Goal: Ask a question: Seek information or help from site administrators or community

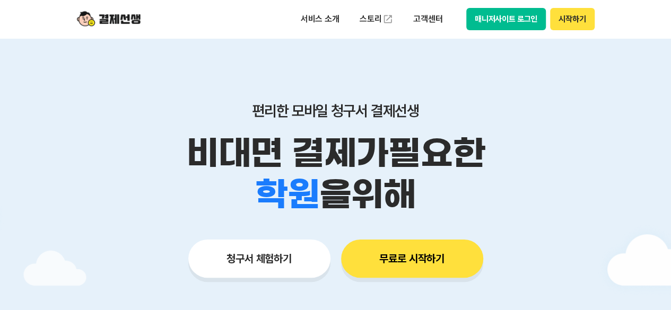
click at [530, 130] on div "편리한 모바일 청구서 결제선생 비대면 결제가 필요한 학원 공부방 호텔 쇼핑몰 병원 배달 보험사 항공사 골프장 을 위해" at bounding box center [335, 158] width 543 height 113
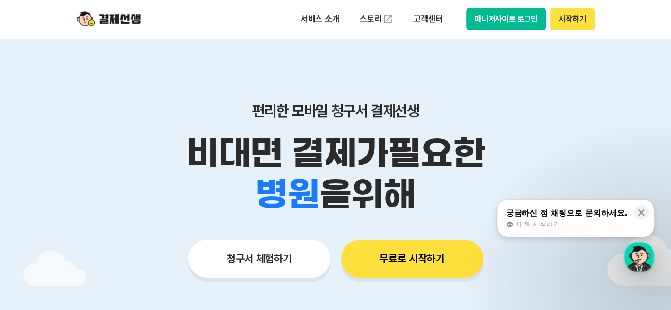
click at [573, 207] on button "궁금하신 점 채팅으로 문의하세요. 대화 시작하기" at bounding box center [575, 218] width 157 height 37
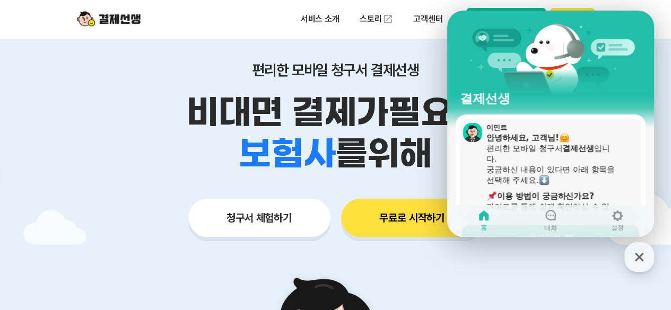
scroll to position [42, 0]
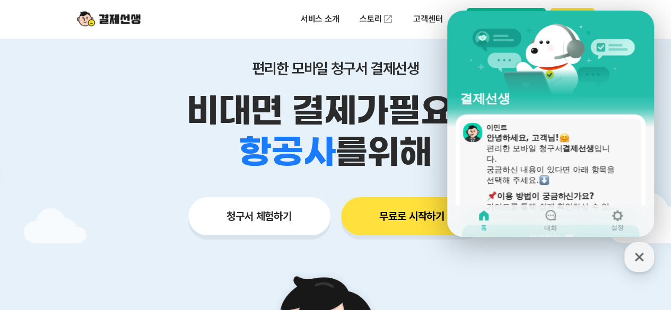
click at [583, 178] on div "궁금하신 내용이 있다면 아래 항목을 선택해 주세요." at bounding box center [553, 174] width 134 height 21
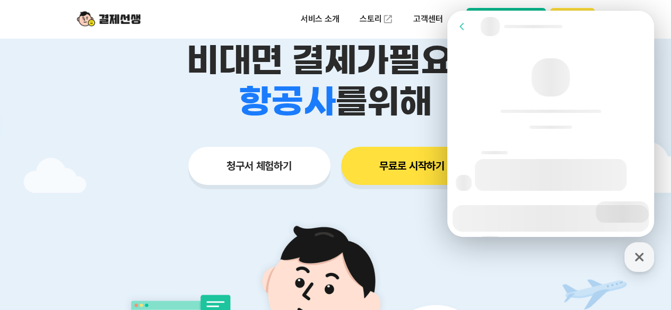
scroll to position [127, 0]
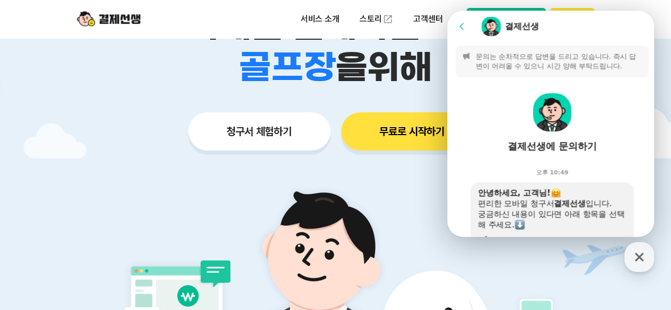
click at [583, 178] on div "오후 10:49" at bounding box center [552, 170] width 210 height 21
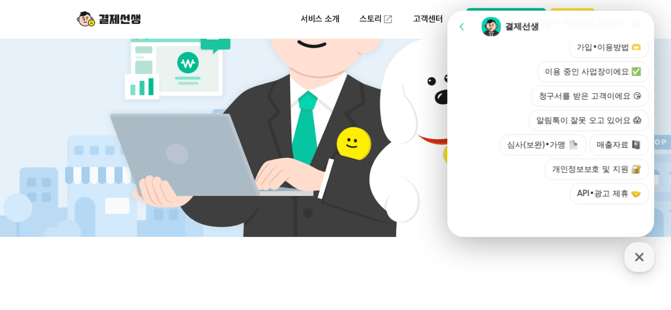
scroll to position [382, 0]
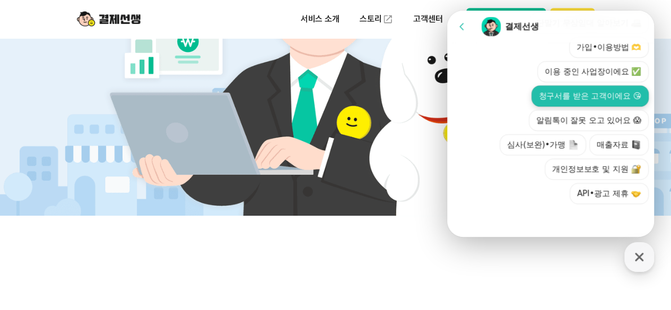
click at [599, 96] on button "청구서를 받은 고객이에요 😘" at bounding box center [589, 95] width 117 height 21
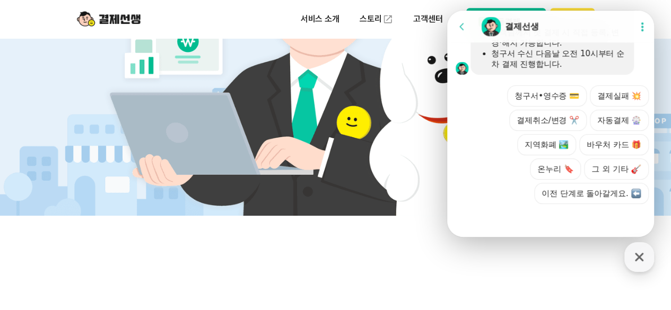
scroll to position [646, 0]
click at [493, 155] on div "청구서•영수증 💳 결제실패 💥 결제취소/변경 ✂️ 자동결제 🎡 지역화폐 🏞️ 바우처 카드 🎁 온누리 🔖 그 외 기타 이전 단계로 돌아갈게요." at bounding box center [561, 144] width 175 height 119
click at [607, 152] on button "바우처 카드 🎁" at bounding box center [613, 144] width 69 height 21
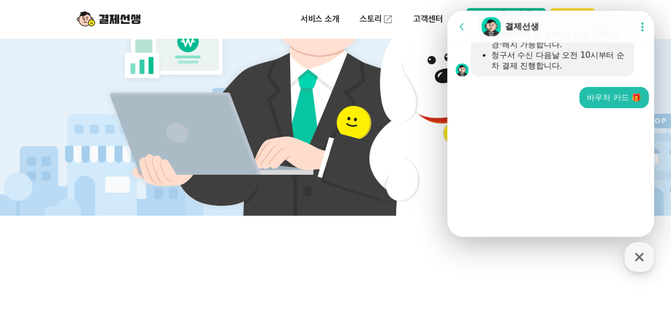
scroll to position [550, 0]
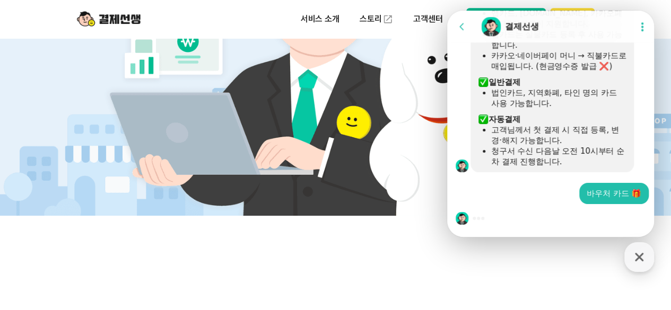
click at [525, 186] on div "바우처 카드 🎁" at bounding box center [552, 193] width 210 height 21
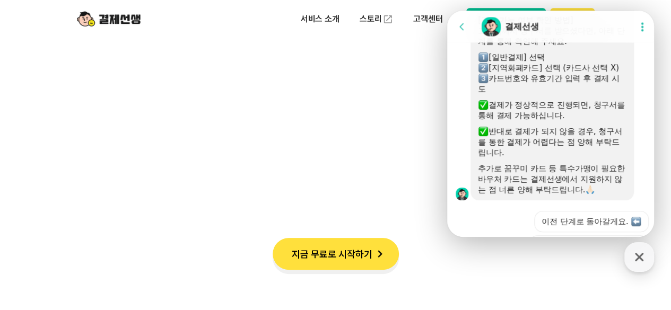
scroll to position [855, 0]
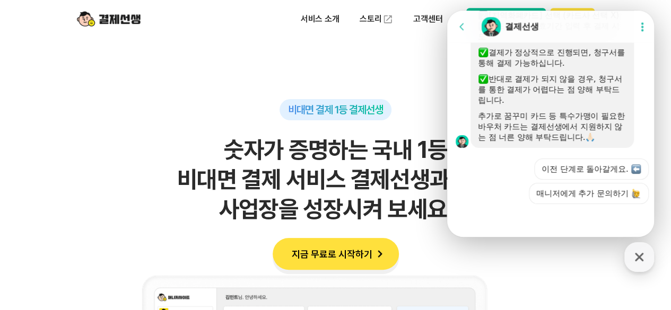
click at [500, 171] on div "이전 단계로 돌아갈게요. 매니저에게 추가 문의하기" at bounding box center [561, 182] width 175 height 46
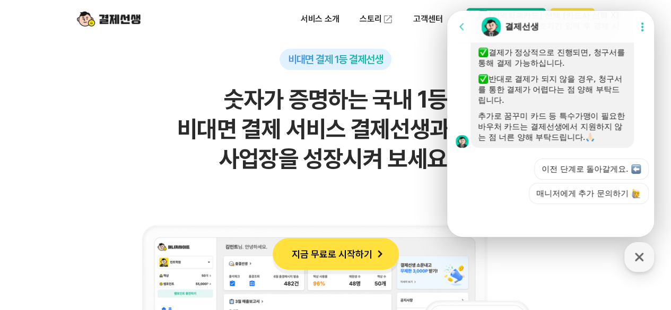
scroll to position [700, 0]
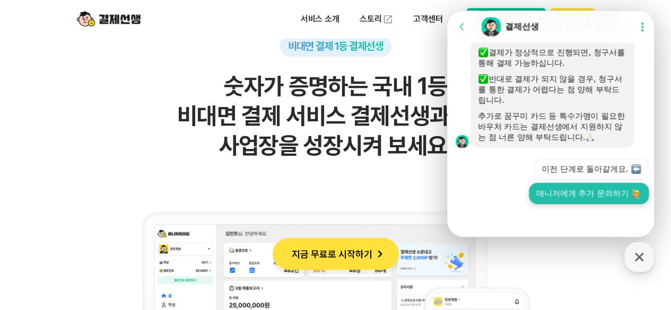
click at [561, 197] on button "매니저에게 추가 문의하기" at bounding box center [589, 193] width 120 height 21
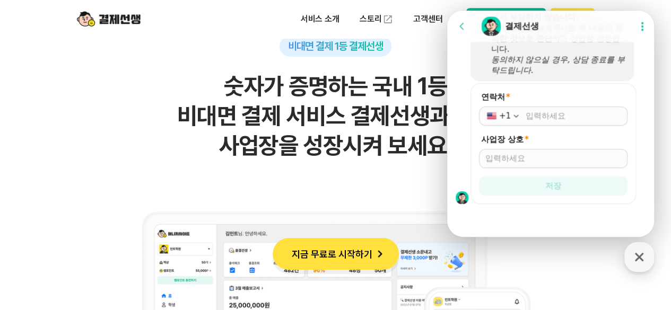
scroll to position [1146, 0]
click at [552, 88] on form "연락처 * +1 사업장 상호 * 저장" at bounding box center [552, 143] width 165 height 121
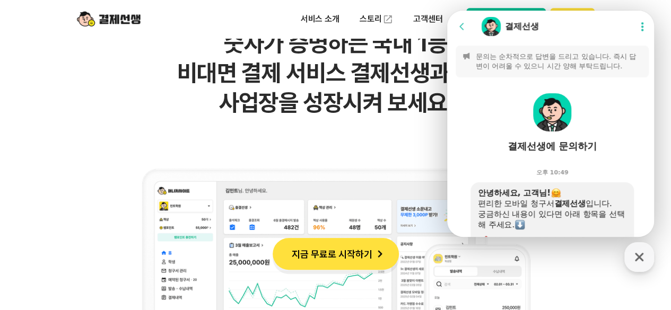
scroll to position [742, 0]
click at [464, 27] on icon at bounding box center [462, 26] width 11 height 11
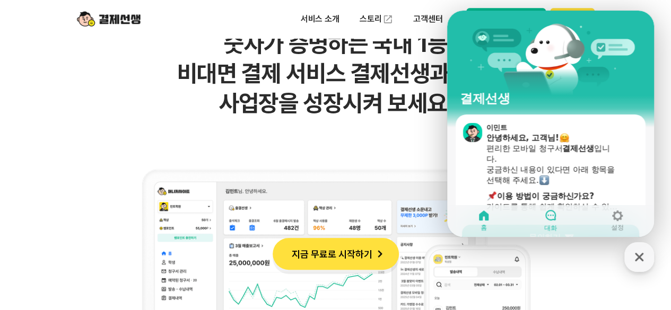
click at [552, 230] on span "대화" at bounding box center [550, 228] width 13 height 8
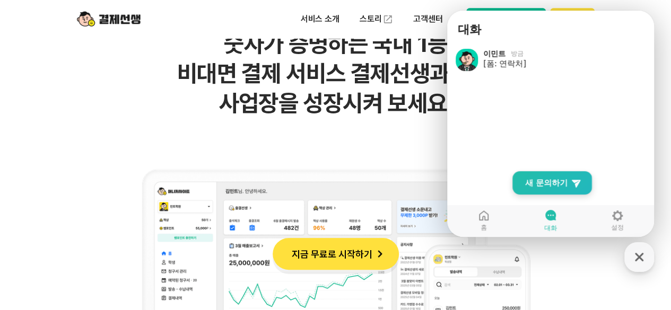
click at [556, 180] on span "새 문의하기" at bounding box center [546, 183] width 42 height 11
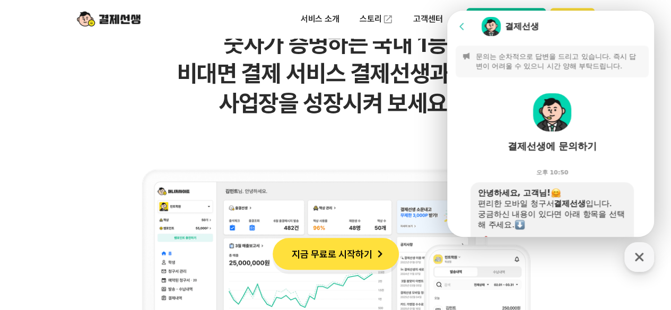
click at [609, 163] on div "오후 10:50" at bounding box center [552, 170] width 210 height 21
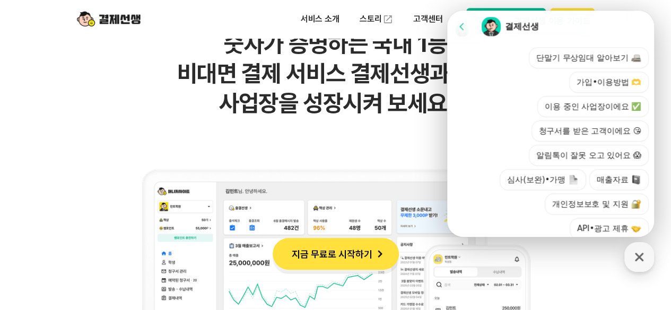
scroll to position [384, 0]
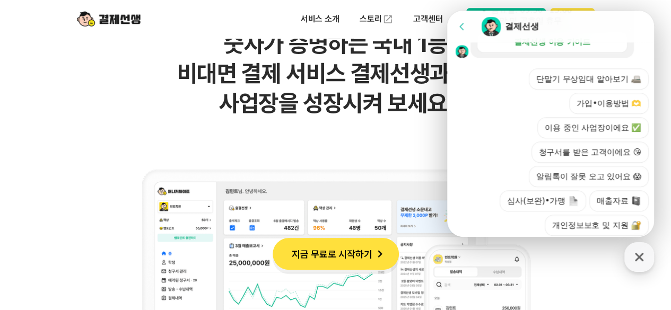
click at [609, 163] on button "청구서를 받은 고객이에요 😘" at bounding box center [589, 152] width 117 height 21
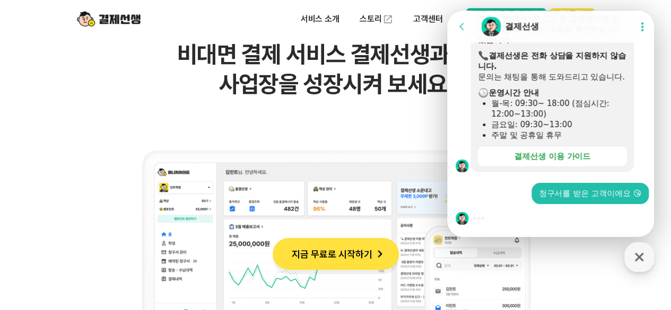
scroll to position [764, 0]
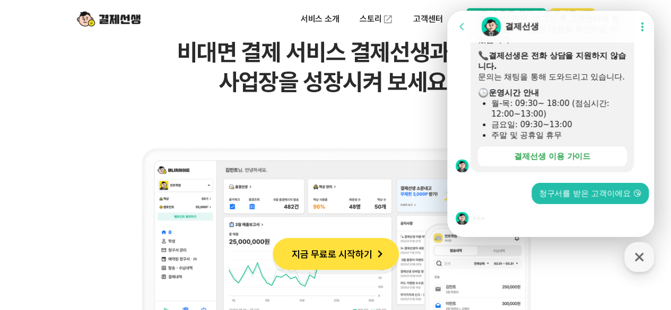
click at [480, 186] on div "청구서를 받은 고객이에요 😘" at bounding box center [552, 193] width 210 height 21
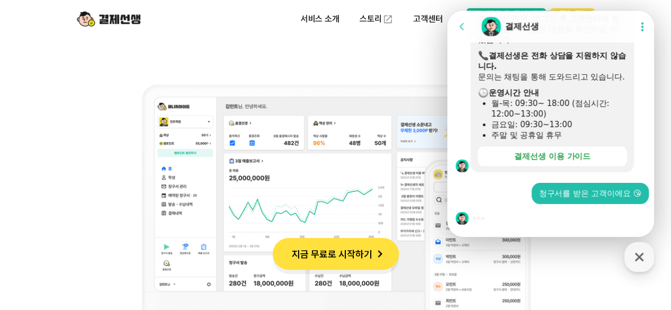
scroll to position [849, 0]
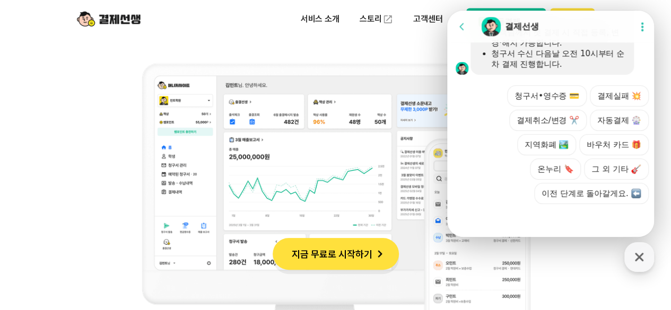
click at [636, 104] on button "결제실패 💥" at bounding box center [619, 95] width 59 height 21
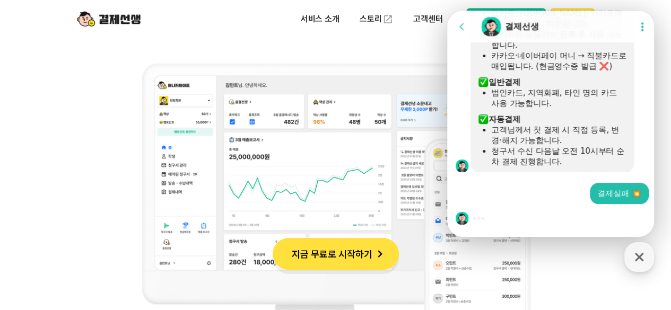
click at [640, 108] on div "안녕하세요, 고객님! 결제선생은 청구서를 발송하면, 집에서 편리하게 비용을 납부할 수 있는 비대면 결제 서비스 입니다. ​ 간편결제 앱카드, …" at bounding box center [563, 58] width 187 height 228
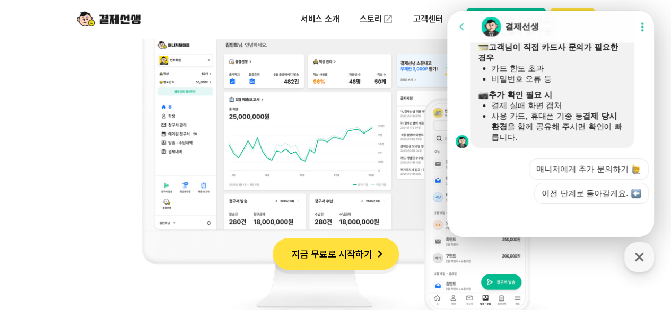
scroll to position [891, 0]
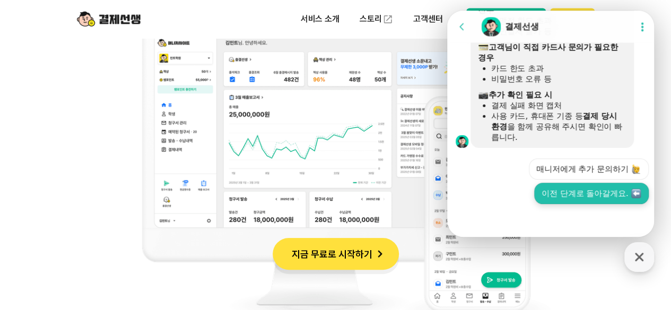
click at [582, 195] on button "이전 단계로 돌아갈게요." at bounding box center [591, 193] width 115 height 21
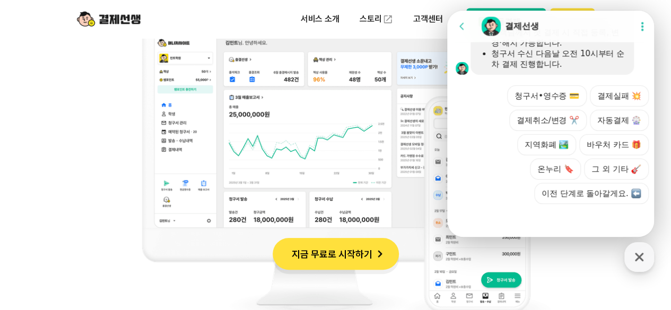
scroll to position [1172, 0]
click at [636, 82] on div "Action buttons for quick reply 청구서•영수증 💳 결제실패 💥 결제취소/변경 ✂️ 자동결제 🎡 지역화폐 🏞️ 바우처 카…" at bounding box center [552, 139] width 210 height 129
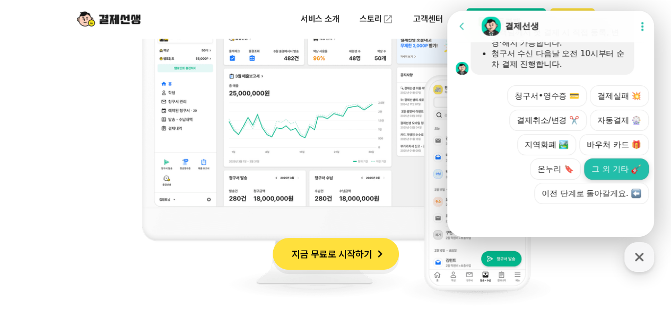
click at [620, 179] on button "그 외 기타" at bounding box center [616, 169] width 65 height 21
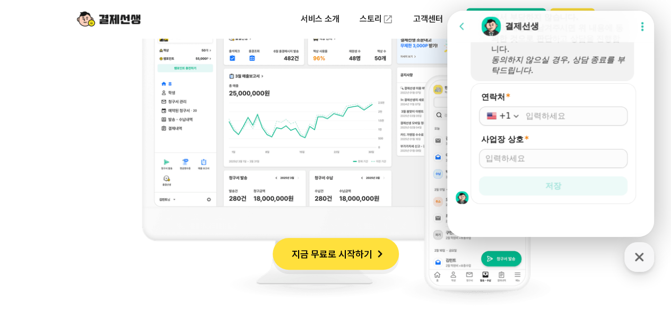
scroll to position [1389, 0]
click at [513, 115] on icon "button" at bounding box center [516, 116] width 11 height 11
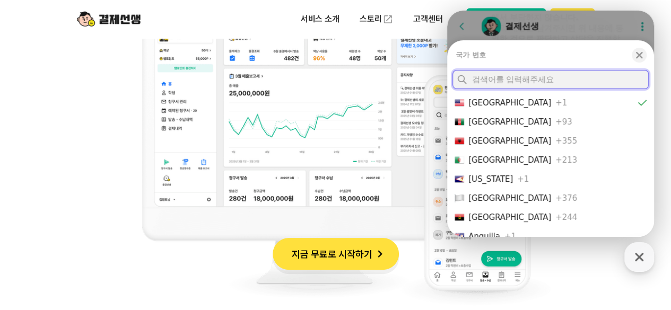
click at [516, 80] on input at bounding box center [555, 79] width 177 height 19
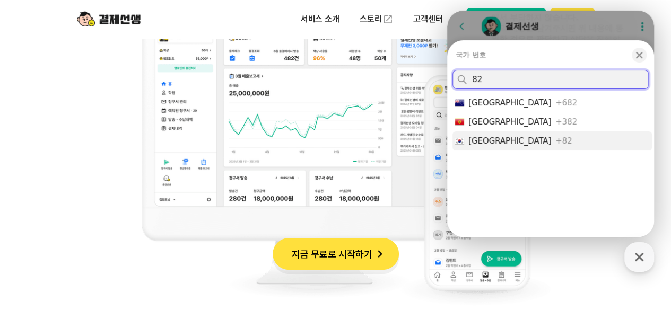
type input "82"
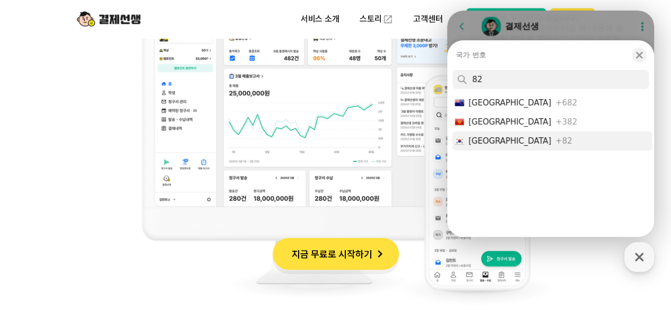
click at [555, 138] on div "+82" at bounding box center [563, 141] width 16 height 11
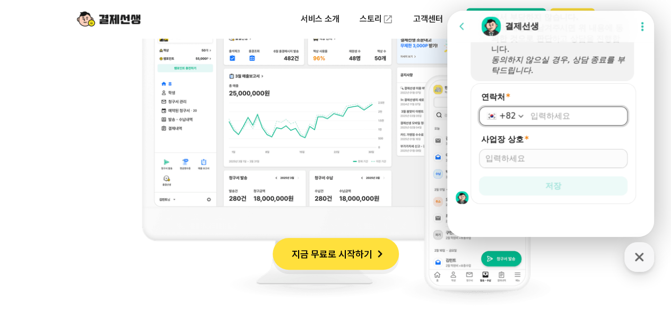
click at [545, 116] on input "연락처 *" at bounding box center [575, 116] width 91 height 11
type input "1063484967"
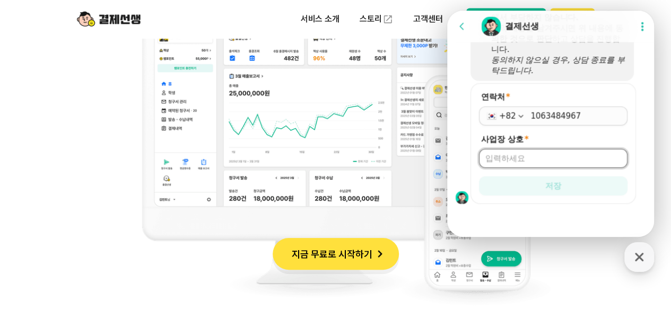
click at [544, 158] on input "사업장 상호 *" at bounding box center [553, 158] width 136 height 11
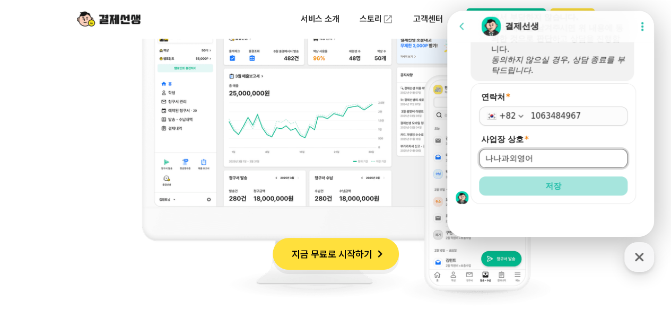
type input "나나과외영어"
click at [558, 186] on span "저장" at bounding box center [553, 186] width 16 height 11
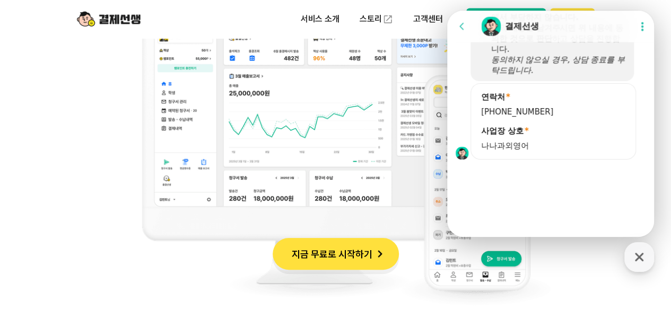
scroll to position [1345, 0]
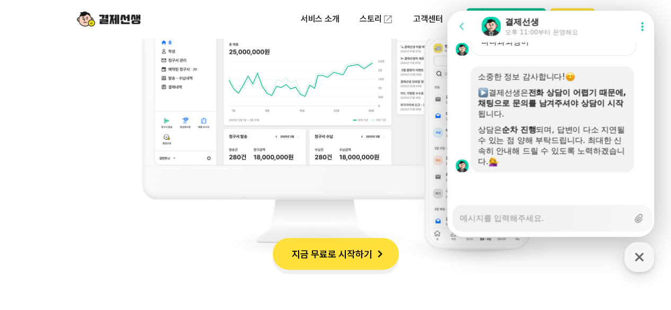
scroll to position [955, 0]
click at [534, 221] on textarea "Messenger Input Textarea" at bounding box center [544, 215] width 168 height 18
type textarea "x"
type textarea "ㅁ"
type textarea "x"
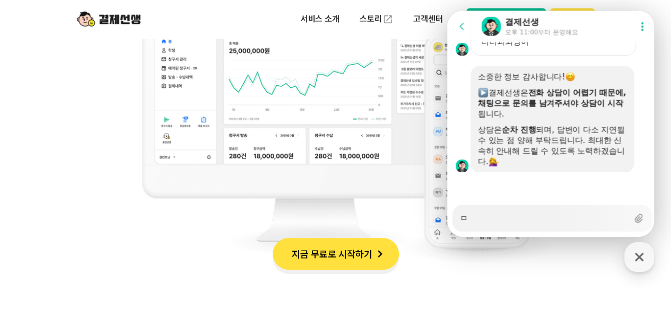
type textarea "미"
type textarea "x"
type textarea "민"
type textarea "x"
type textarea "민ㅅ"
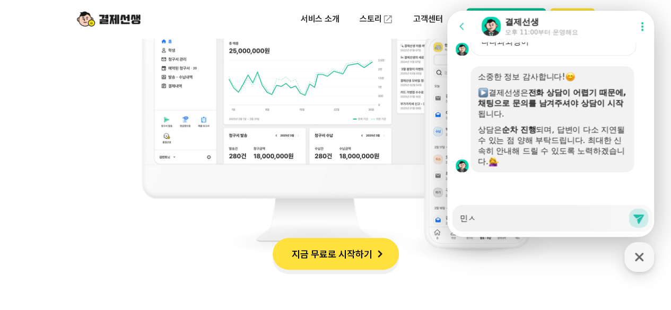
type textarea "x"
type textarea "민새"
type textarea "x"
type textarea "민생"
type textarea "x"
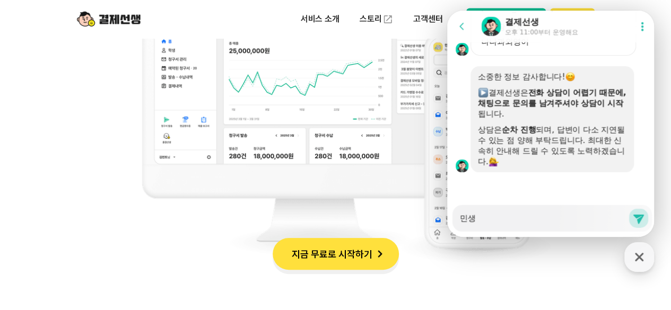
type textarea "민생ㅋ"
type textarea "x"
type textarea "민생쿺"
type textarea "x"
type textarea "민생쿠포"
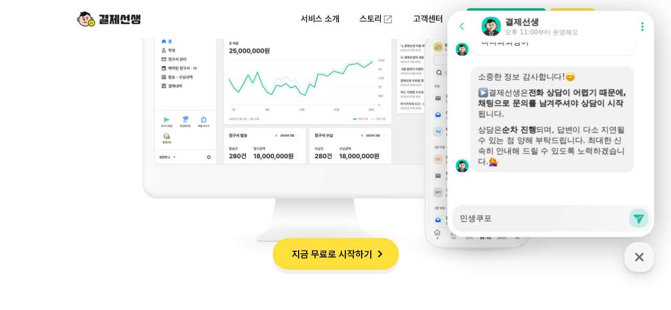
type textarea "x"
type textarea "민생쿠폰"
type textarea "x"
type textarea "민생쿠폰"
type textarea "x"
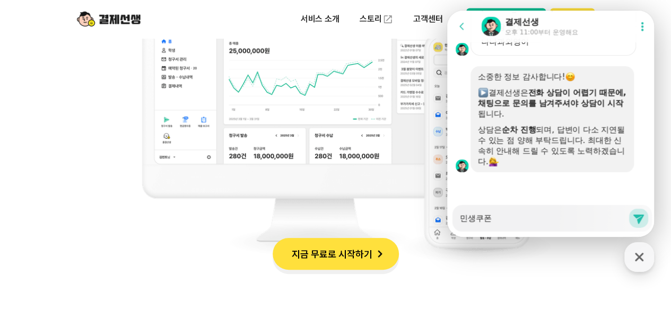
type textarea "민생쿠폰 ㄱ"
type textarea "x"
type textarea "민생쿠폰 겨"
type textarea "x"
type textarea "민생쿠폰 결"
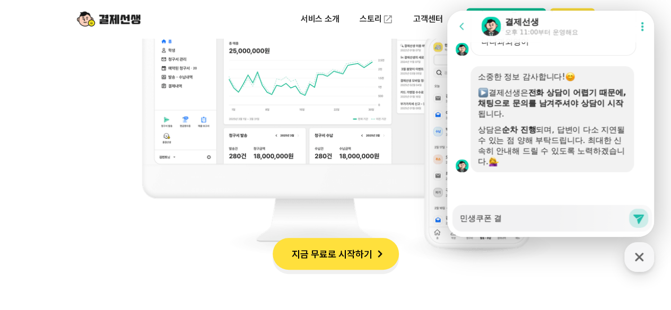
type textarea "x"
type textarea "민생쿠폰 결ㅈ"
type textarea "x"
type textarea "민생쿠폰 결젝"
type textarea "x"
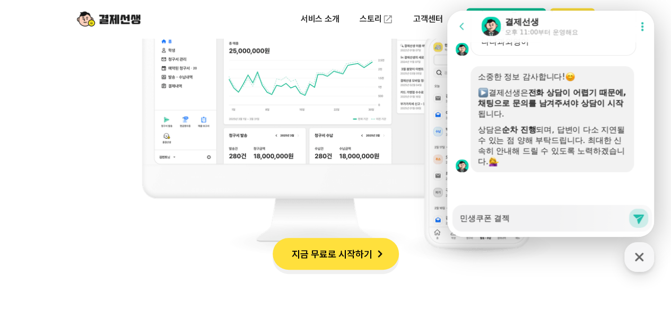
type textarea "민생쿠폰 결제가"
type textarea "x"
type textarea "민생쿠폰 결제가"
type textarea "x"
type textarea "민생쿠폰 결제가 ㄱ"
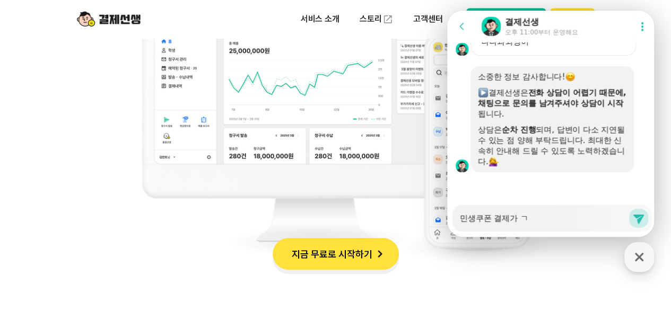
type textarea "x"
type textarea "민생쿠폰 결제가 가"
type textarea "x"
type textarea "민생쿠폰 결제가 강"
type textarea "x"
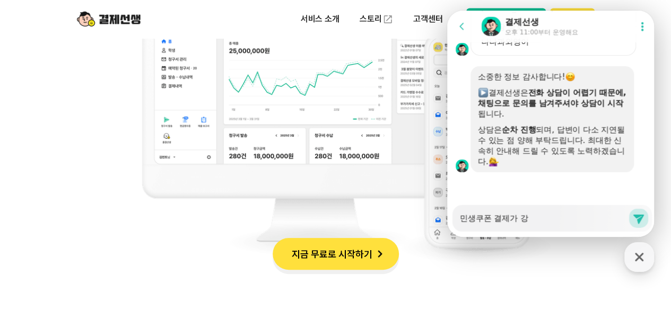
type textarea "민생쿠폰 결제가 가"
type textarea "x"
type textarea "민생쿠폰 결제가 ㄱ"
type textarea "x"
type textarea "민생쿠폰 결제가 ㄱㄴ"
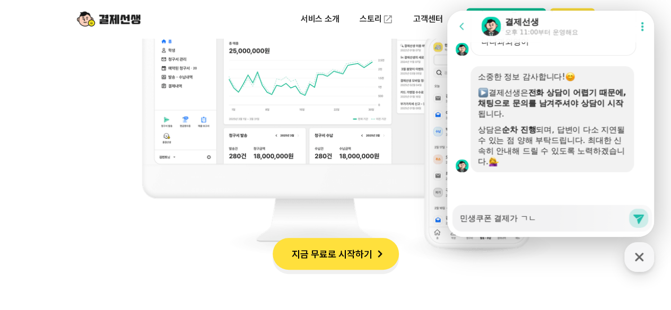
type textarea "x"
type textarea "민생쿠폰 결제가 ㄱ느"
type textarea "x"
type textarea "민생쿠폰 결제가 ㄱㄴ"
type textarea "x"
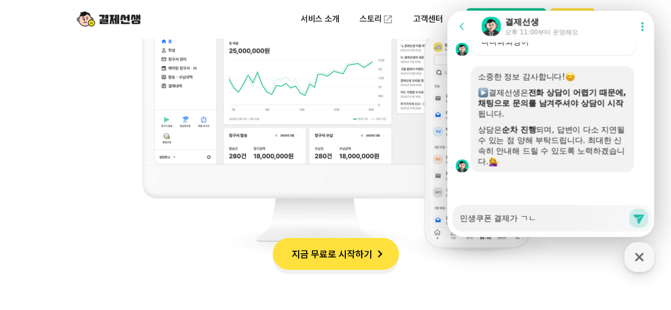
type textarea "민생쿠폰 결제가 ㄱ"
type textarea "x"
type textarea "민생쿠폰 결제가"
type textarea "x"
type textarea "민생쿠폰 결제가 ㄱ"
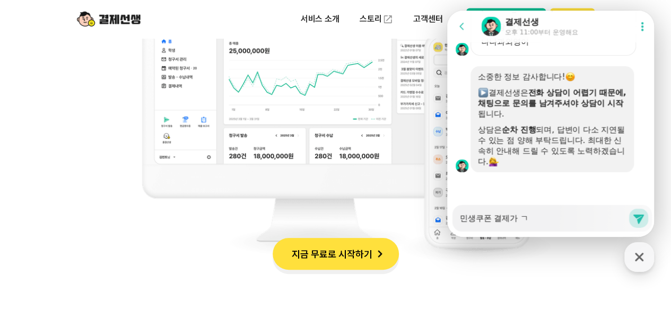
type textarea "x"
type textarea "민생쿠폰 결제가 가"
type textarea "x"
type textarea "민생쿠폰 결제가 간"
type textarea "x"
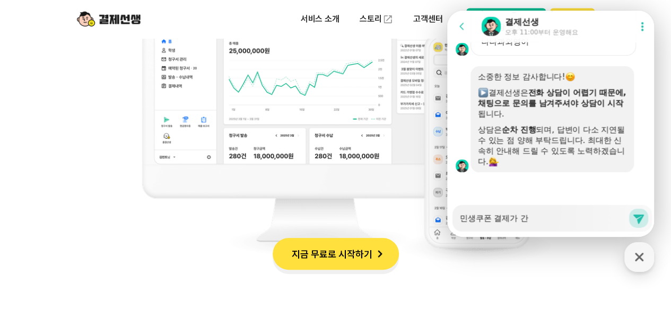
type textarea "민생쿠폰 결제가 가느"
type textarea "x"
type textarea "민생쿠폰 결제가 가능"
type textarea "x"
type textarea "민생쿠폰 결제가 가능ㅎ"
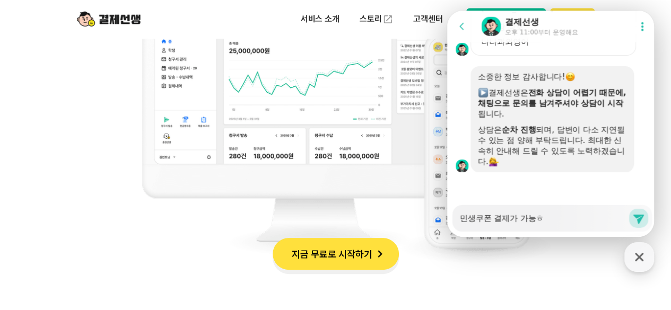
type textarea "x"
type textarea "민생쿠폰 결제가 가능하"
type textarea "x"
type textarea "민생쿠폰 결제가 가능한"
type textarea "x"
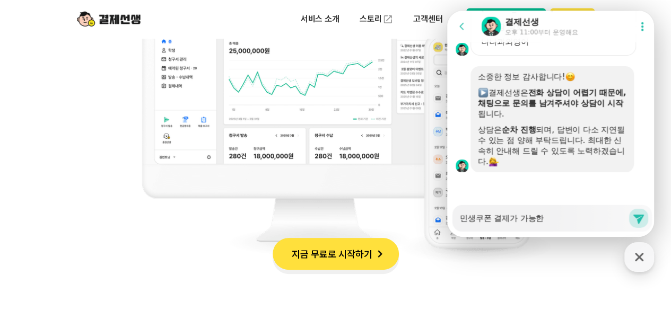
type textarea "민생쿠폰 결제가 가능한"
type textarea "x"
type textarea "민생쿠폰 결제가 가능한 하"
type textarea "x"
type textarea "민생쿠폰 결제가 가능한 학"
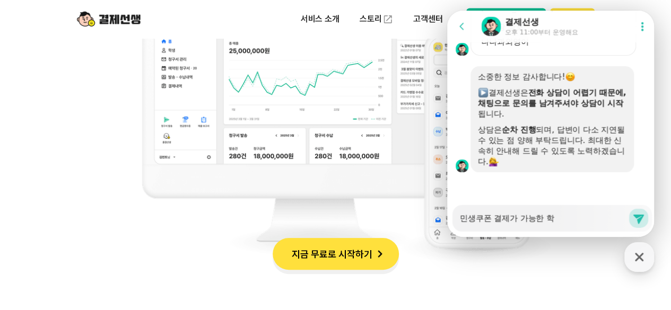
type textarea "x"
type textarea "민생쿠폰 결제가 가능한 학우"
type textarea "x"
type textarea "민생쿠폰 결제가 가능한 학워"
type textarea "x"
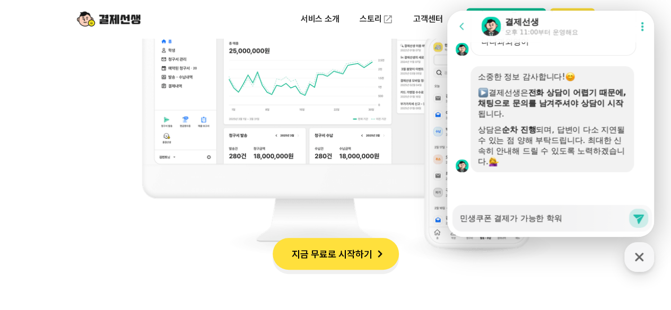
type textarea "민생쿠폰 결제가 가능한 학원"
type textarea "x"
type textarea "민생쿠폰 결제가 가능한 학원ㅇ"
type textarea "x"
type textarea "민생쿠폰 결제가 가능한 학원이"
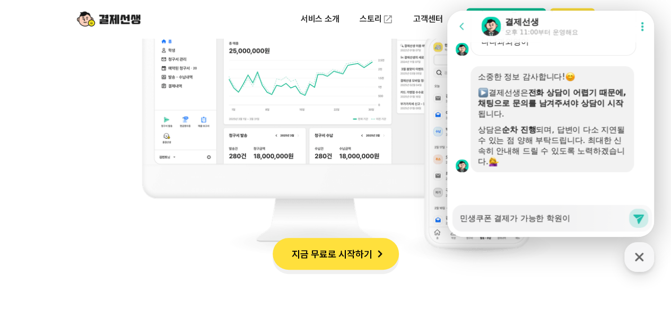
type textarea "x"
type textarea "민생쿠폰 결제가 가능한 학원인"
type textarea "x"
type textarea "민생쿠폰 결제가 가능한 학원읹"
type textarea "x"
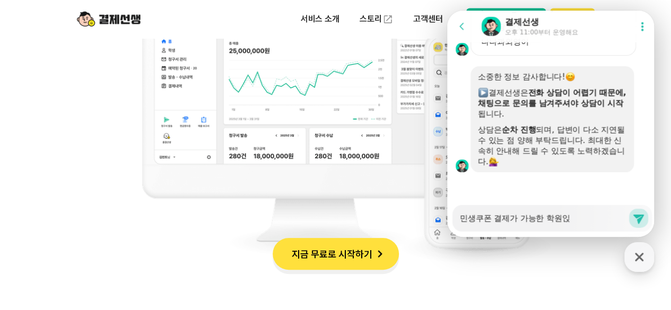
type textarea "민생쿠폰 결제가 가능한 학원인지"
type textarea "x"
type textarea "민생쿠폰 결제가 가능한 학원인지"
type textarea "x"
type textarea "민생쿠폰 결제가 가능한 학원인지 ㅎ"
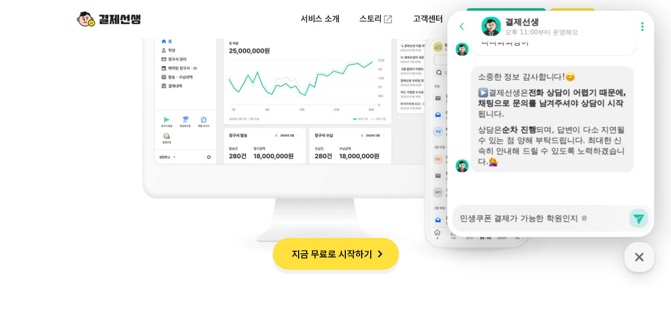
type textarea "x"
type textarea "민생쿠폰 결제가 가능한 학원인지 호"
type textarea "x"
type textarea "민생쿠폰 결제가 가능한 학원인지 화"
type textarea "x"
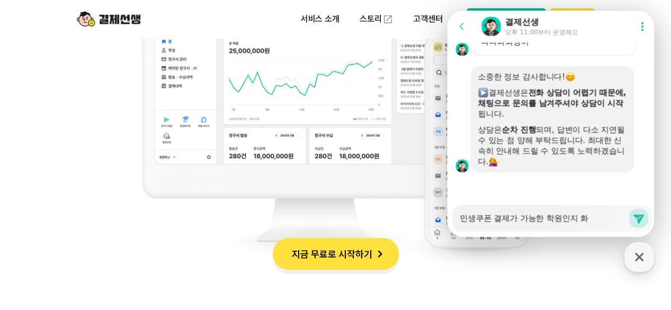
type textarea "민생쿠폰 결제가 가능한 학원인지 확"
type textarea "x"
type textarea "민생쿠폰 결제가 가능한 학원인지 확ㅇ"
type textarea "x"
type textarea "민생쿠폰 결제가 가능한 학원인지 확이"
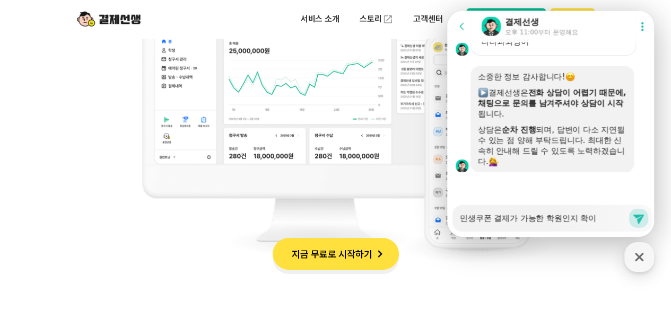
type textarea "x"
type textarea "민생쿠폰 결제가 가능한 학원인지 확읺"
type textarea "x"
type textarea "민생쿠폰 결제가 가능한 학원인지 확인하"
type textarea "x"
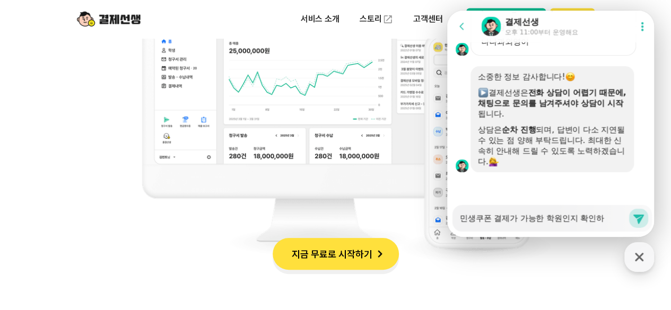
type textarea "민생쿠폰 결제가 가능한 학원인지 확인학"
type textarea "x"
type textarea "민생쿠폰 결제가 가능한 학원인지 확인하고"
type textarea "x"
type textarea "민생쿠폰 결제가 가능한 학원인지 확인하고"
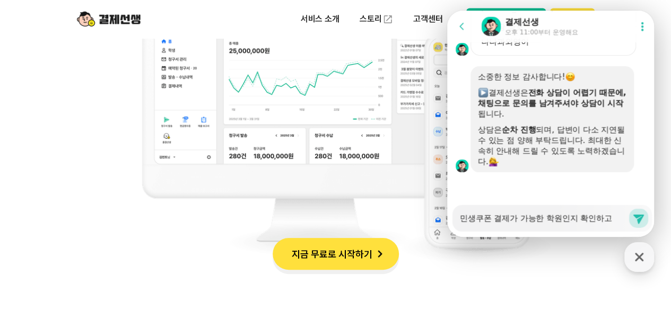
type textarea "x"
type textarea "민생쿠폰 결제가 가능한 학원인지 확인하고 ㅅ"
type textarea "x"
type textarea "민생쿠폰 결제가 가능한 학원인지 확인하고 시"
type textarea "x"
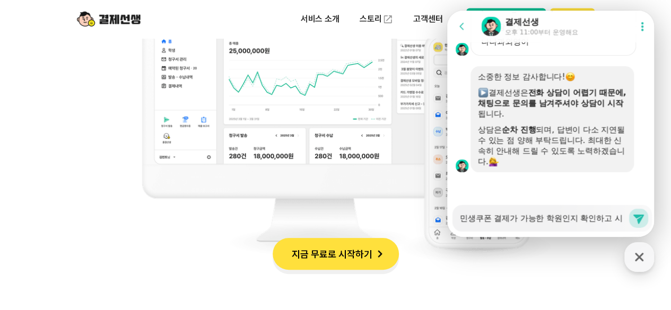
type textarea "민생쿠폰 결제가 가능한 학원인지 확인하고 싶"
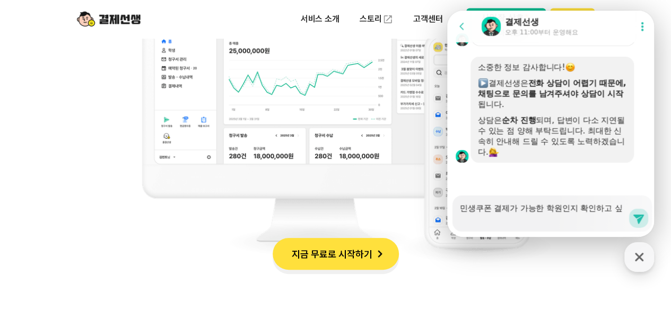
type textarea "x"
type textarea "민생쿠폰 결제가 가능한 학원인지 확인하고 싶ㅅ"
type textarea "x"
type textarea "민생쿠폰 결제가 가능한 학원인지 확인하고 싶스"
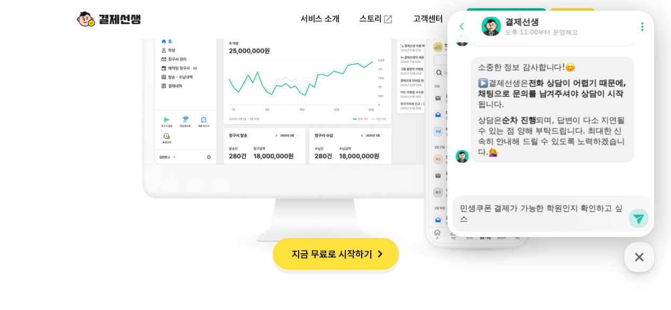
type textarea "x"
type textarea "민생쿠폰 결제가 가능한 학원인지 확인하고 싶습"
type textarea "x"
type textarea "민생쿠폰 결제가 가능한 학원인지 확인하고 싶습ㄴ"
type textarea "x"
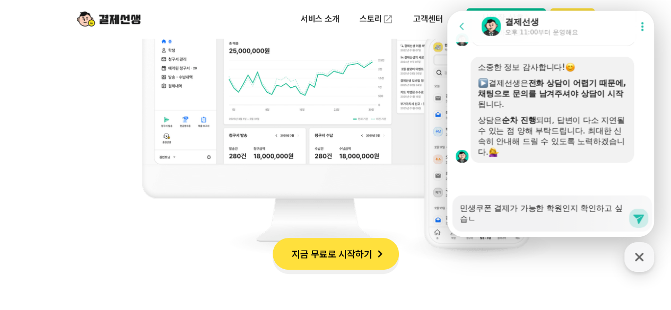
type textarea "민생쿠폰 결제가 가능한 학원인지 확인하고 싶습니"
type textarea "x"
type textarea "민생쿠폰 결제가 가능한 학원인지 확인하고 싶습닏"
type textarea "x"
type textarea "민생쿠폰 결제가 가능한 학원인지 확인하고 싶습니다"
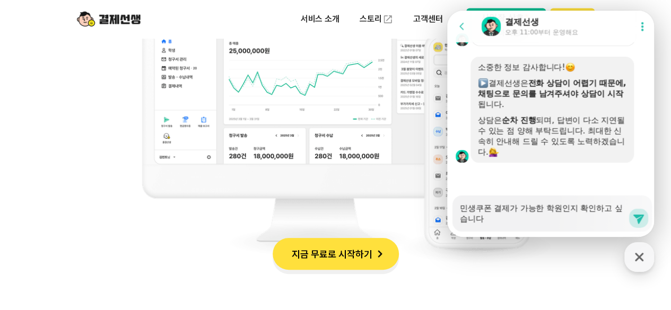
type textarea "x"
type textarea "민생쿠폰 결제가 가능한 학원인지 확인하고 싶습니다."
type textarea "x"
type textarea "민생쿠폰 결제가 가능한 학원인지 확인하고 싶습니다. ㅎ"
type textarea "x"
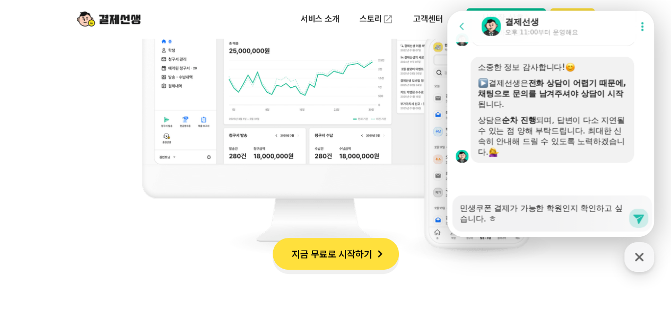
type textarea "민생쿠폰 결제가 가능한 학원인지 확인하고 싶습니다. 하"
type textarea "x"
type textarea "민생쿠폰 결제가 가능한 학원인지 확인하고 싶습니다. 학"
type textarea "x"
type textarea "민생쿠폰 결제가 가능한 학원인지 확인하고 싶습니다. 학우"
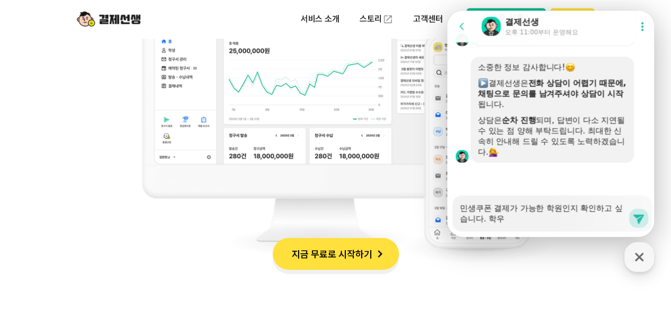
type textarea "x"
type textarea "민생쿠폰 결제가 가능한 학원인지 확인하고 싶습니다. 학워"
type textarea "x"
type textarea "민생쿠폰 결제가 가능한 학원인지 확인하고 싶습니다. 학원"
type textarea "x"
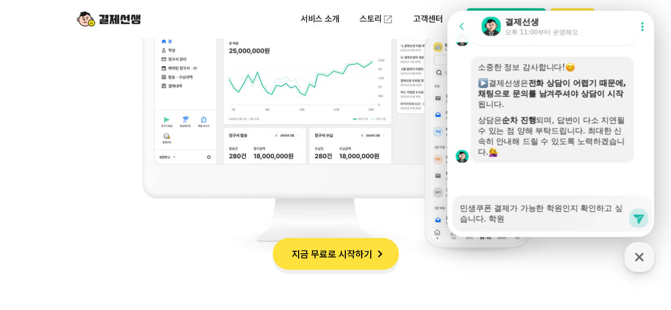
type textarea "민생쿠폰 결제가 가능한 학원인지 확인하고 싶습니다. [DEMOGRAPHIC_DATA]"
type textarea "x"
type textarea "민생쿠폰 결제가 가능한 학원인지 확인하고 싶습니다. [GEOGRAPHIC_DATA]에"
type textarea "x"
type textarea "민생쿠폰 결제가 가능한 학원인지 확인하고 싶습니다. 학원엣"
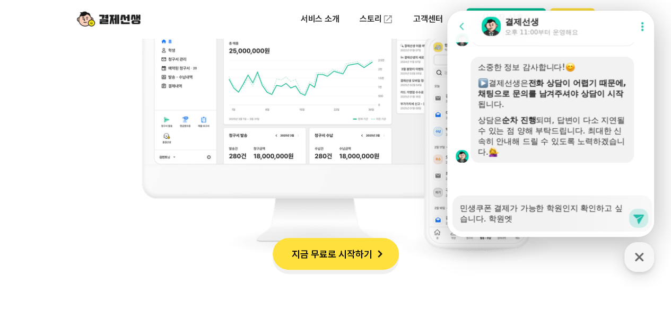
type textarea "x"
type textarea "민생쿠폰 결제가 가능한 학원인지 확인하고 싶습니다. [GEOGRAPHIC_DATA]에서"
type textarea "x"
type textarea "민생쿠폰 결제가 가능한 학원인지 확인하고 싶습니다. [GEOGRAPHIC_DATA]에서"
type textarea "x"
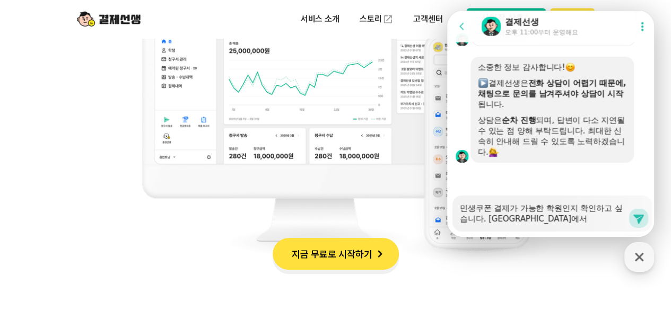
type textarea "민생쿠폰 결제가 가능한 학원인지 확인하고 싶습니다. 학원에서 ㄷ"
type textarea "x"
type textarea "민생쿠폰 결제가 가능한 학원인지 확인하고 싶습니다. [GEOGRAPHIC_DATA]에서 도"
type textarea "x"
type textarea "민생쿠폰 결제가 가능한 학원인지 확인하고 싶습니다. [GEOGRAPHIC_DATA]에서 되"
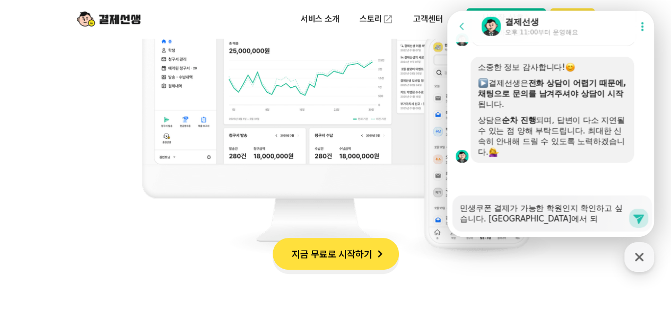
type textarea "x"
type textarea "민생쿠폰 결제가 가능한 학원인지 확인하고 싶습니다. 학원에서 됟"
type textarea "x"
type textarea "민생쿠폰 결제가 가능한 학원인지 확인하고 싶습니다. [GEOGRAPHIC_DATA]에서 되다"
type textarea "x"
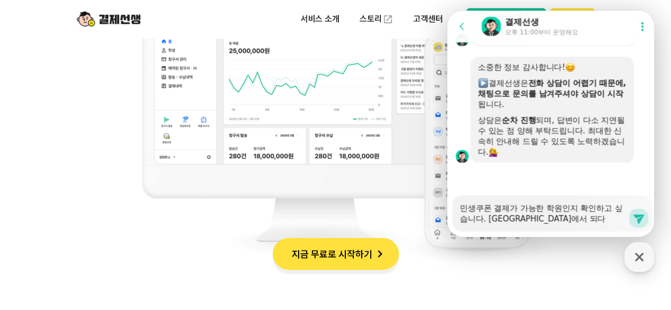
type textarea "민생쿠폰 결제가 가능한 학원인지 확인하고 싶습니다. 학원에서 되닥"
type textarea "x"
type textarea "민생쿠폰 결제가 가능한 학원인지 확인하고 싶습니다. 학원에서 되다고"
type textarea "x"
type textarea "민생쿠폰 결제가 가능한 학원인지 확인하고 싶습니다. 학원에서 되다고 ㅎ"
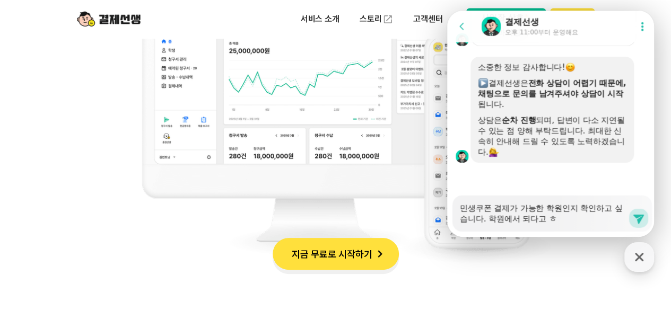
type textarea "x"
type textarea "민생쿠폰 결제가 가능한 학원인지 확인하고 싶습니다. [GEOGRAPHIC_DATA]에서 되다고 해"
type textarea "x"
type textarea "민생쿠폰 결제가 가능한 학원인지 확인하고 싶습니다. 학원에서 되다고 햇"
type textarea "x"
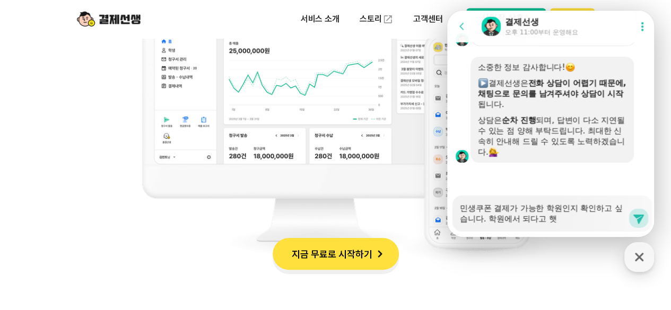
type textarea "민생쿠폰 결제가 가능한 학원인지 확인하고 싶습니다. 학원에서 되다고 해서"
type textarea "x"
type textarea "민생쿠폰 결제가 가능한 학원인지 확인하고 싶습니다. 학원에서 되다고 해서"
type textarea "x"
type textarea "민생쿠폰 결제가 가능한 학원인지 확인하고 싶습니다. 학원에서 되다고 해서 ㄱ"
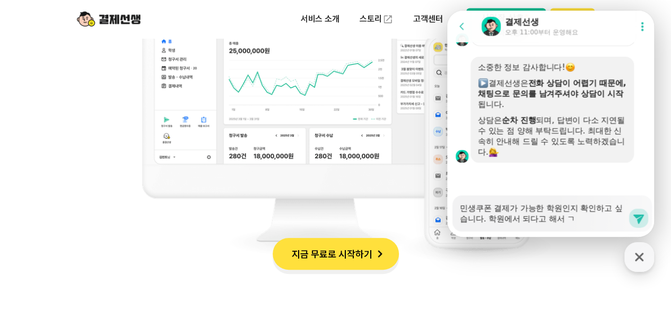
type textarea "x"
type textarea "민생쿠폰 결제가 가능한 학원인지 확인하고 싶습니다. 학원에서 되다고 해서 겨"
type textarea "x"
type textarea "민생쿠폰 결제가 가능한 학원인지 확인하고 싶습니다. 학원에서 되다고 해서 겾"
type textarea "x"
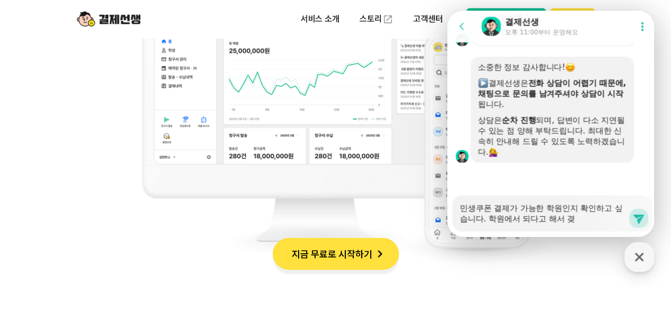
type textarea "민생쿠폰 결제가 가능한 학원인지 확인하고 싶습니다. 학원에서 되다고 해서 겨제"
type textarea "x"
type textarea "민생쿠폰 결제가 가능한 학원인지 확인하고 싶습니다. 학원에서 되다고 해서 겨ㅈ"
type textarea "x"
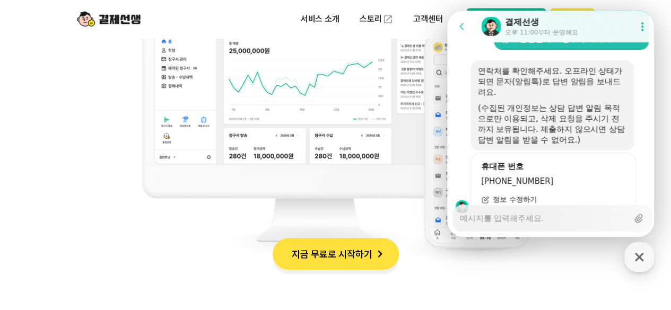
scroll to position [1731, 0]
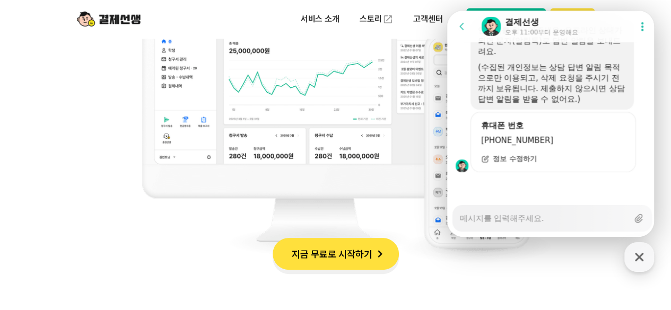
click at [458, 135] on div at bounding box center [458, 142] width 23 height 60
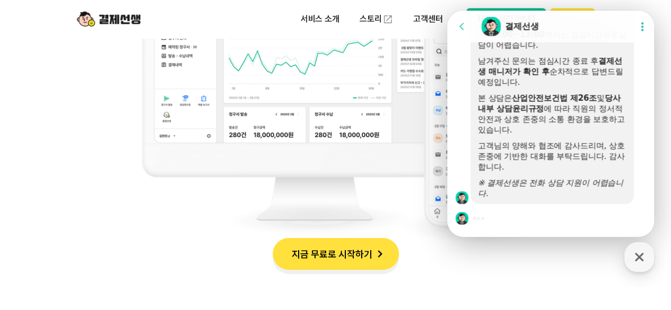
scroll to position [1906, 0]
click at [460, 123] on div at bounding box center [458, 106] width 23 height 196
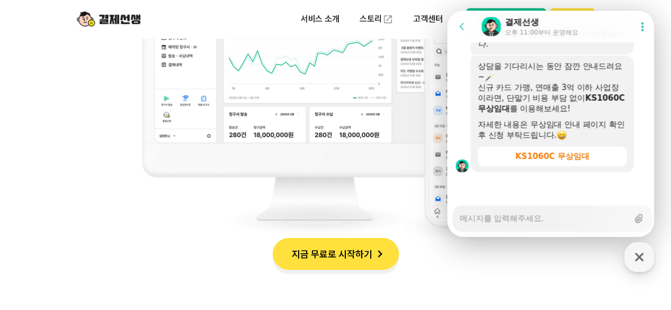
scroll to position [2056, 0]
click at [462, 104] on div at bounding box center [458, 114] width 23 height 117
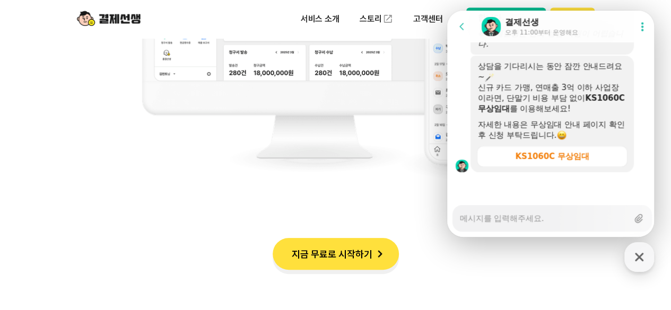
scroll to position [1039, 0]
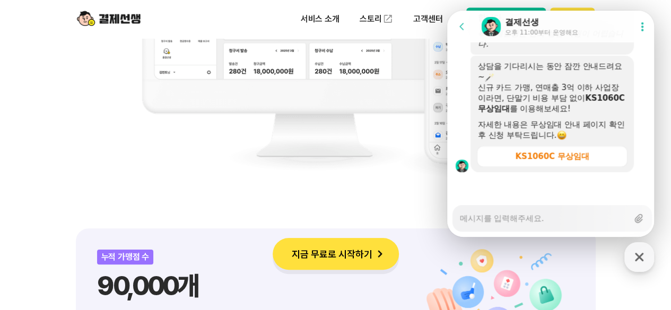
click at [509, 223] on textarea "Messenger Input Textarea" at bounding box center [544, 215] width 168 height 18
click at [525, 189] on div at bounding box center [552, 186] width 210 height 29
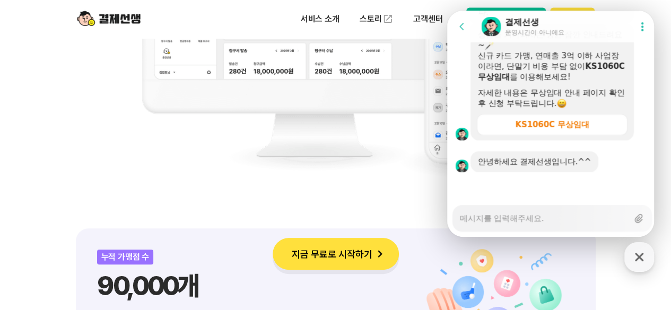
scroll to position [2087, 0]
click at [496, 225] on div "Messenger Input Textarea" at bounding box center [544, 218] width 168 height 25
click at [512, 214] on textarea "Messenger Input Textarea" at bounding box center [544, 215] width 168 height 18
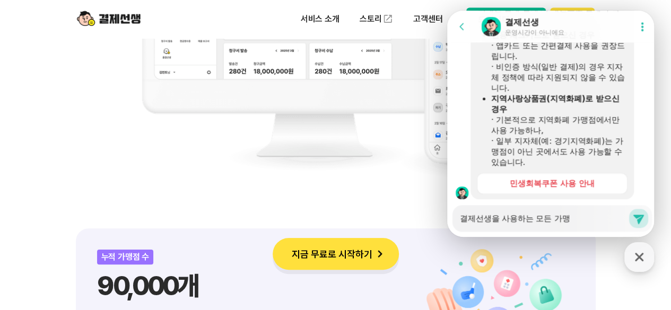
scroll to position [2470, 0]
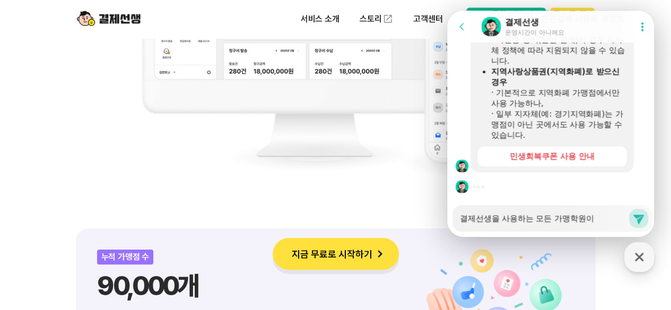
click at [464, 128] on div at bounding box center [458, 13] width 23 height 318
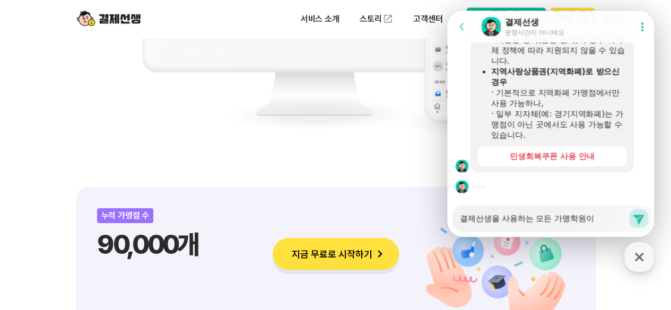
scroll to position [1082, 0]
click at [584, 220] on textarea "결제선생을 사용하는 모든 가맹학원이" at bounding box center [544, 215] width 168 height 18
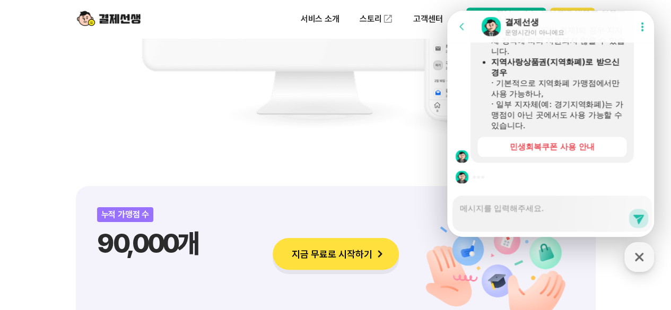
scroll to position [2513, 0]
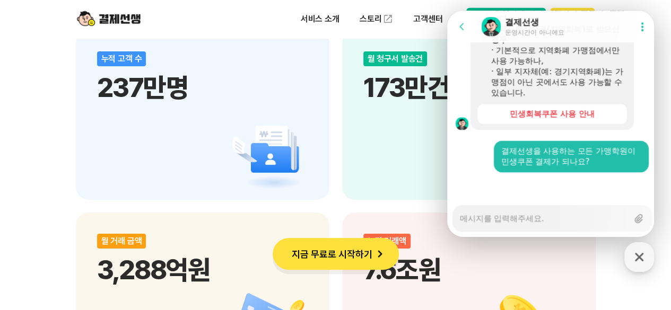
scroll to position [1421, 0]
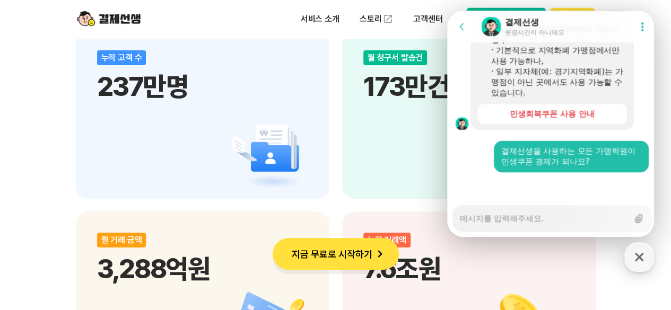
click at [560, 222] on textarea "Messenger Input Textarea" at bounding box center [544, 215] width 168 height 18
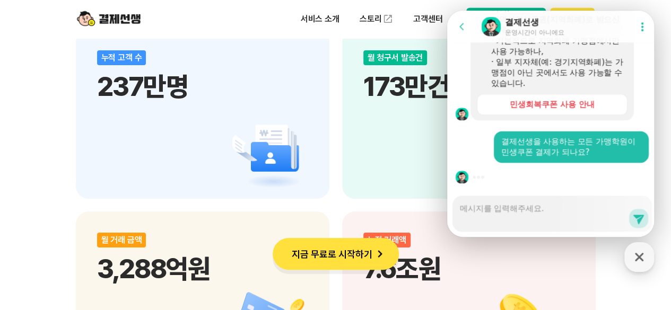
scroll to position [2555, 0]
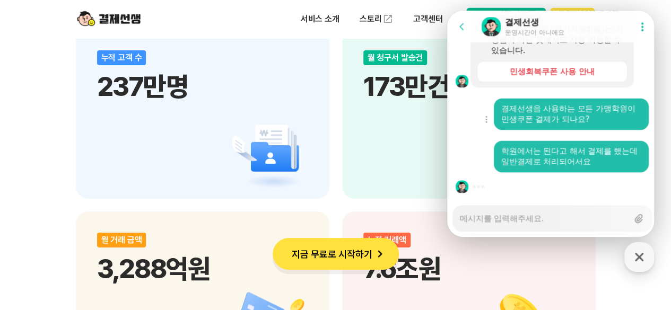
click at [476, 128] on div "Show context menu 결제선생을 사용하는 모든 가맹학원이 민생쿠폰 결제가 되나요?" at bounding box center [552, 114] width 210 height 32
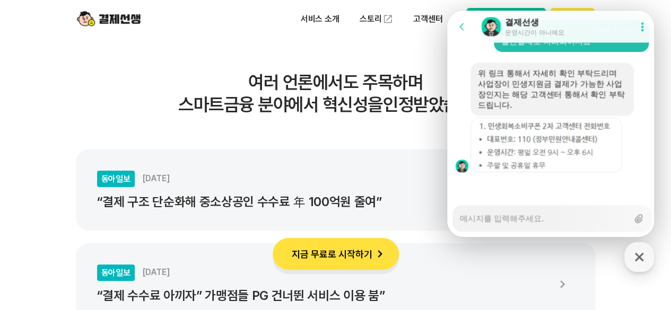
scroll to position [2655, 0]
click at [537, 225] on div "Messenger Input Textarea" at bounding box center [544, 218] width 168 height 25
click at [529, 219] on textarea "Messenger Input Textarea" at bounding box center [544, 215] width 168 height 18
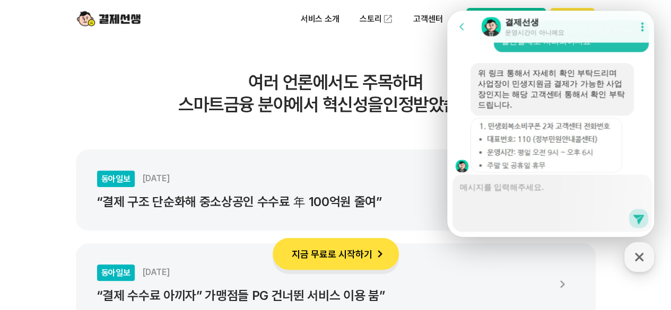
scroll to position [2740, 0]
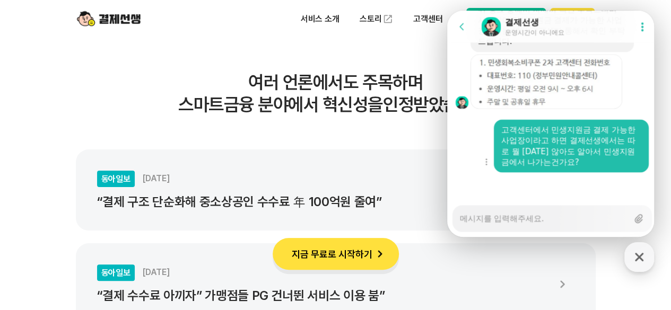
click at [472, 168] on div "Show context menu 고객센터에서 민생지원금 결제 가능한 사업장이라고 하면 결제선생에서는 따로 뭘 [DATE] 않아도 알아서 민생지…" at bounding box center [552, 145] width 210 height 53
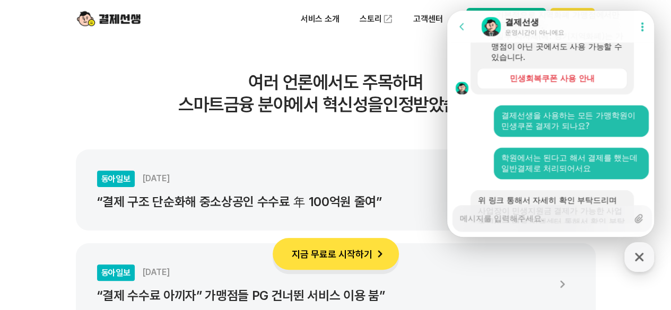
scroll to position [2464, 0]
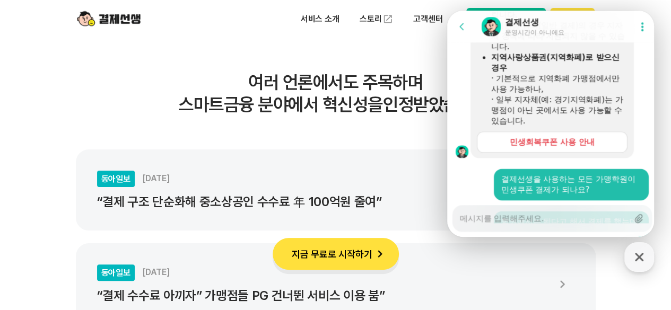
click at [549, 147] on div "민생회복쿠폰 사용 안내" at bounding box center [552, 142] width 84 height 11
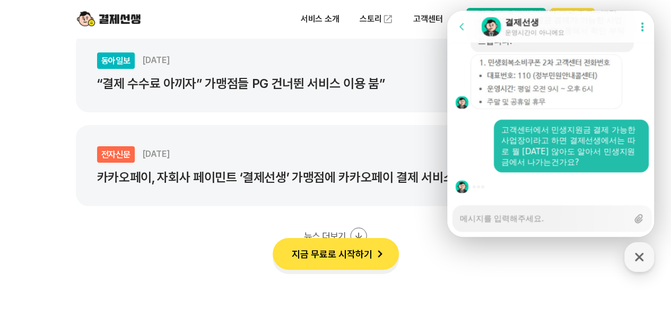
scroll to position [2719, 0]
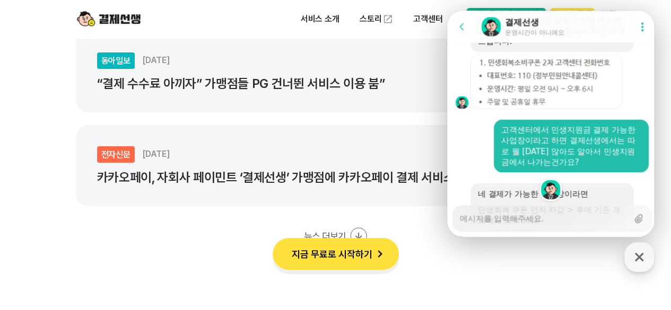
click at [632, 109] on div "Download file" at bounding box center [552, 81] width 210 height 55
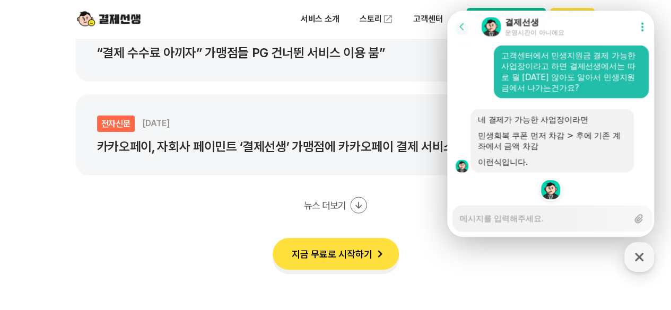
scroll to position [2079, 0]
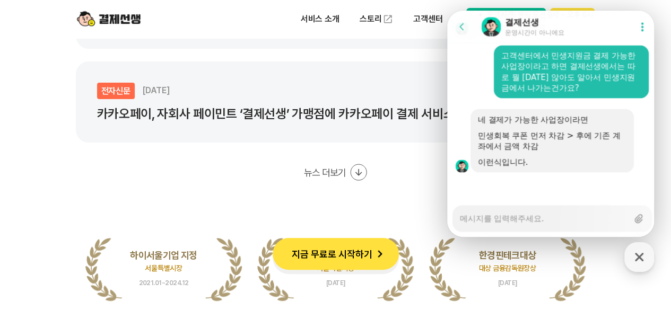
click at [520, 226] on div "Messenger Input Textarea" at bounding box center [544, 218] width 168 height 25
click at [510, 220] on textarea "Messenger Input Textarea" at bounding box center [544, 215] width 168 height 18
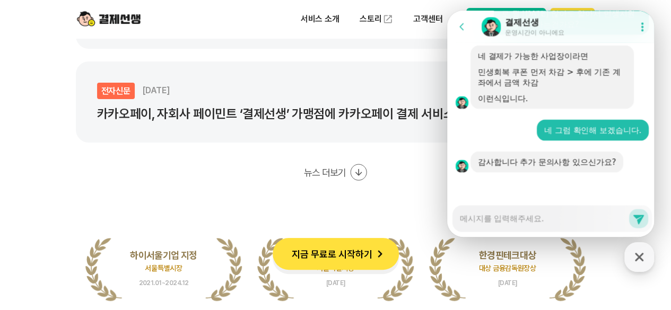
scroll to position [2909, 0]
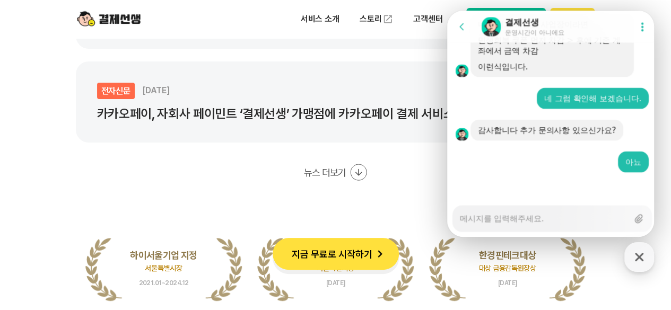
click at [527, 181] on div at bounding box center [552, 186] width 210 height 29
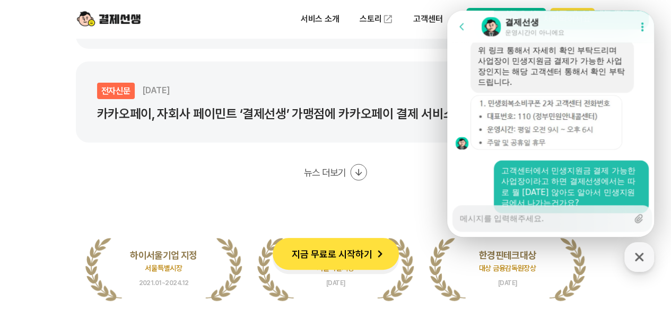
scroll to position [2655, 0]
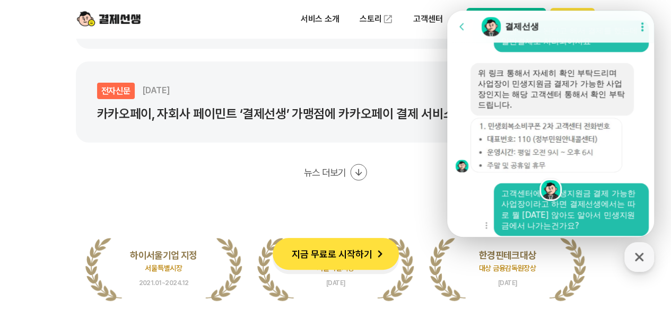
click at [459, 213] on div "Show context menu 고객센터에서 민생지원금 결제 가능한 사업장이라고 하면 결제선생에서는 따로 뭘 [DATE] 않아도 알아서 민생지…" at bounding box center [552, 209] width 210 height 53
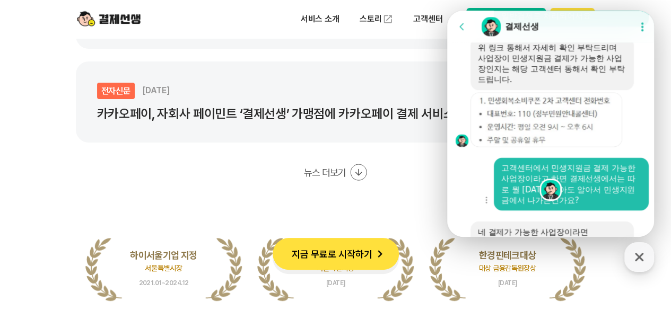
scroll to position [2676, 0]
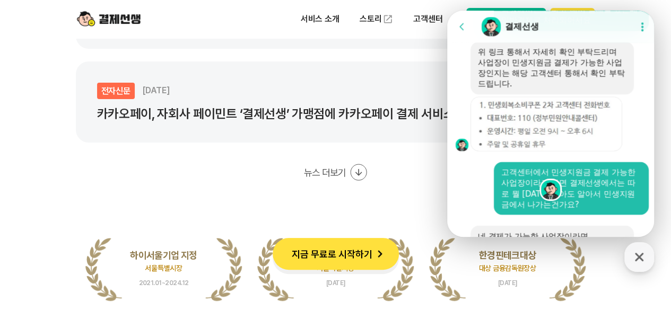
click at [459, 133] on div at bounding box center [458, 124] width 23 height 55
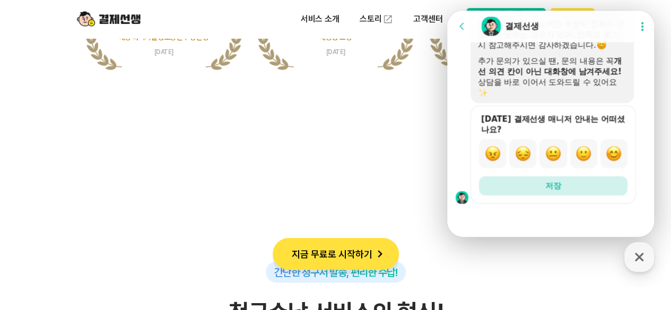
scroll to position [2397, 0]
